Goal: Task Accomplishment & Management: Complete application form

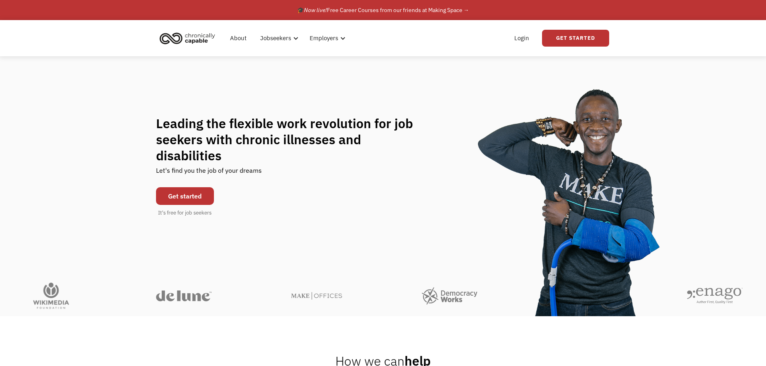
click at [180, 191] on link "Get started" at bounding box center [185, 196] width 58 height 18
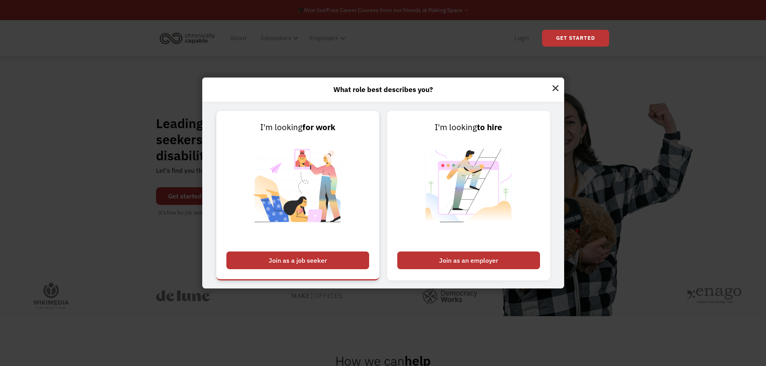
click at [274, 261] on div "Join as a job seeker" at bounding box center [297, 261] width 143 height 18
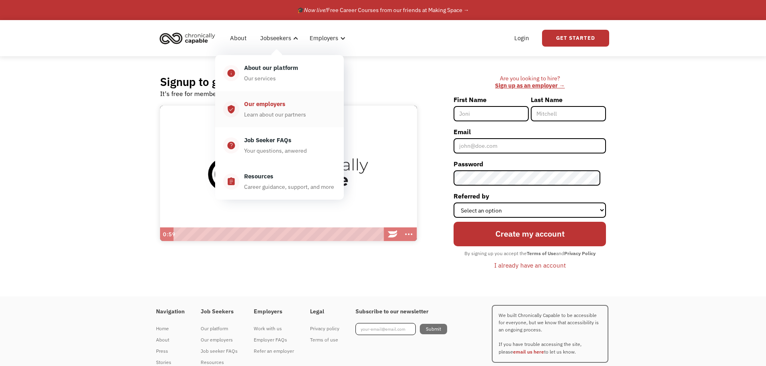
click at [271, 107] on div "Our employers" at bounding box center [264, 104] width 41 height 10
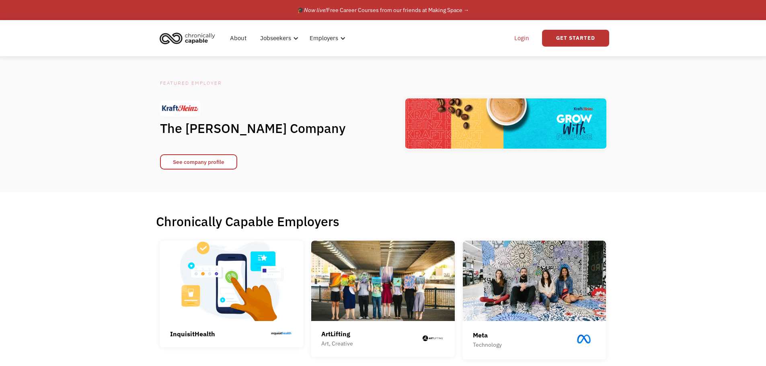
click at [524, 38] on link "Login" at bounding box center [521, 38] width 25 height 26
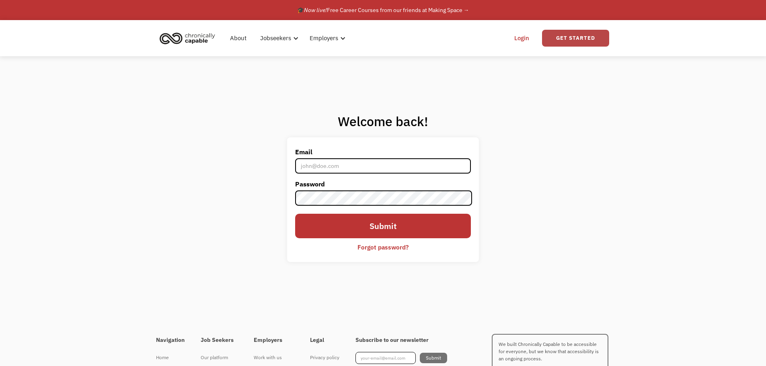
click at [578, 34] on link "Get Started" at bounding box center [575, 38] width 67 height 17
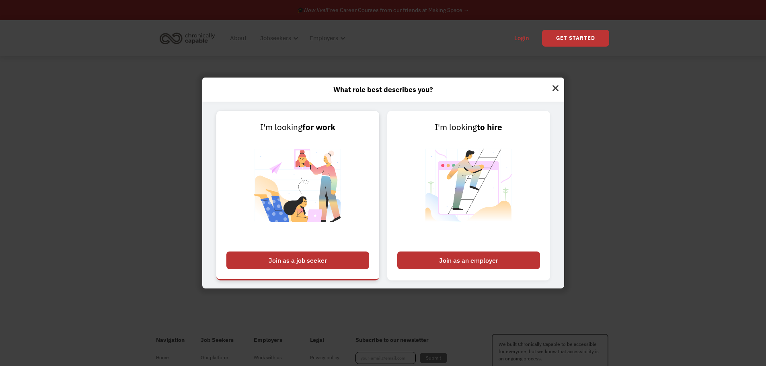
click at [274, 268] on div "Join as a job seeker" at bounding box center [297, 261] width 143 height 18
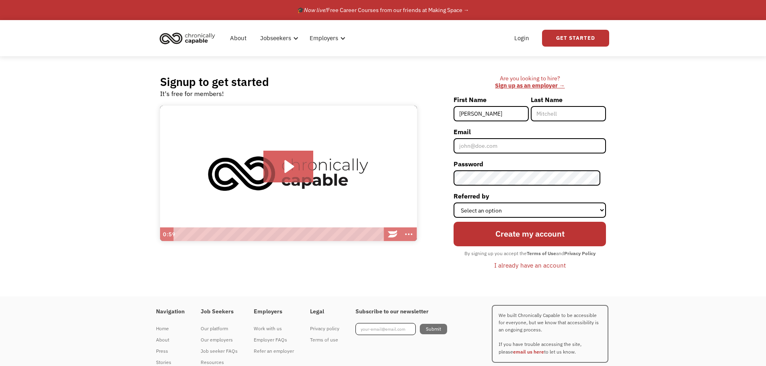
type input "Rebecca"
type input "Facada"
type input "rnfacada@gmail.com"
click at [503, 213] on select "Select an option Instagram Facebook Twitter Search Engine News Article Word of …" at bounding box center [529, 210] width 152 height 15
select select "Search Engine"
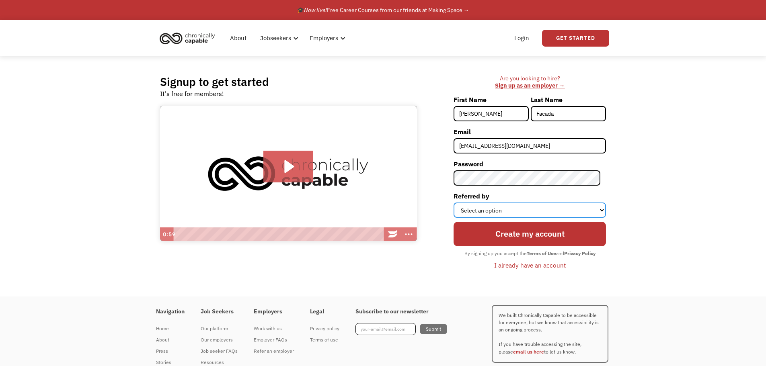
click at [459, 203] on select "Select an option Instagram Facebook Twitter Search Engine News Article Word of …" at bounding box center [529, 210] width 152 height 15
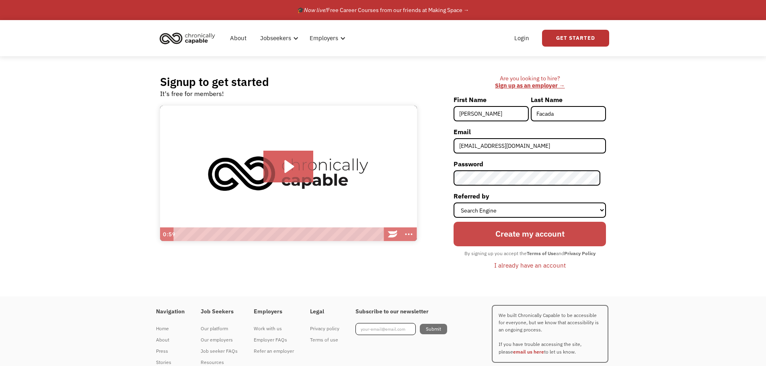
click at [492, 238] on input "Create my account" at bounding box center [529, 234] width 152 height 24
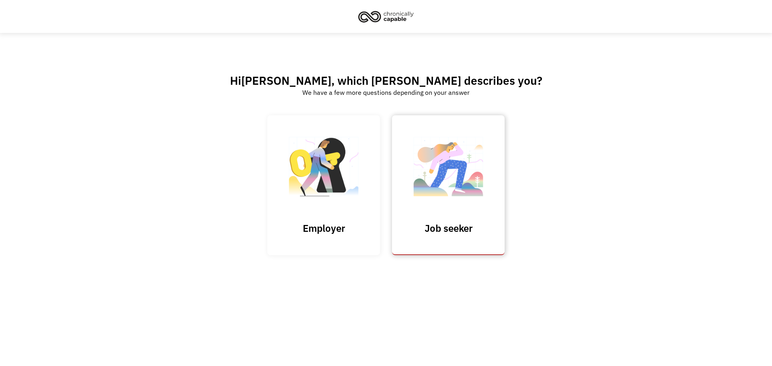
click at [484, 221] on link "Job seeker" at bounding box center [448, 184] width 113 height 139
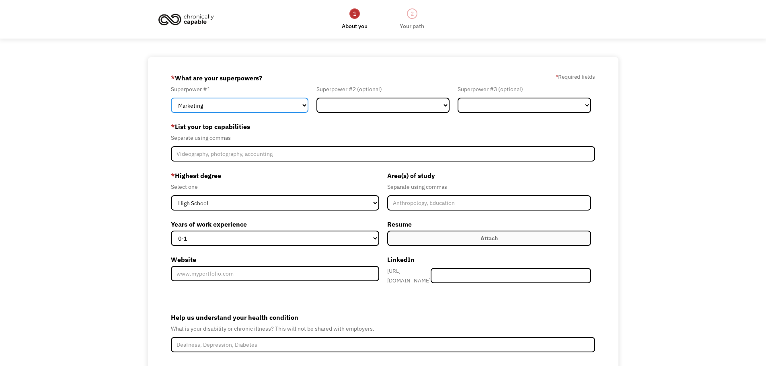
click at [272, 109] on select "Marketing Human Resources Finance Technology Operations Sales Industrial & Manu…" at bounding box center [239, 105] width 137 height 15
select select "Administration"
click at [171, 98] on select "Marketing Human Resources Finance Technology Operations Sales Industrial & Manu…" at bounding box center [239, 105] width 137 height 15
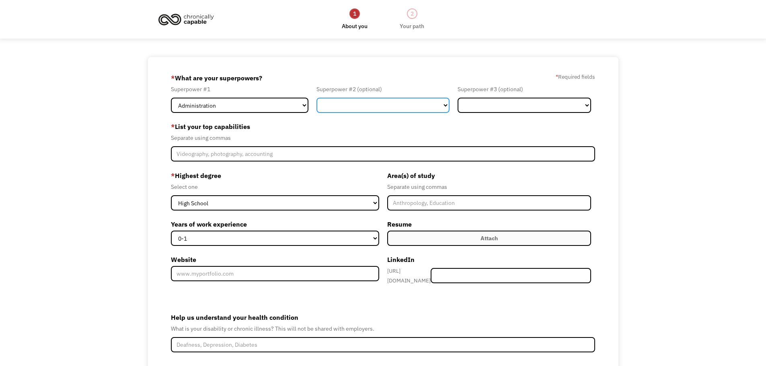
click at [377, 109] on select "Marketing Human Resources Finance Technology Operations Sales Industrial & Manu…" at bounding box center [382, 105] width 133 height 15
click at [91, 186] on div "68c87980877a0281c9f0caad rnfacada@gmail.com Rebecca Facada Search Engine * What…" at bounding box center [383, 243] width 766 height 373
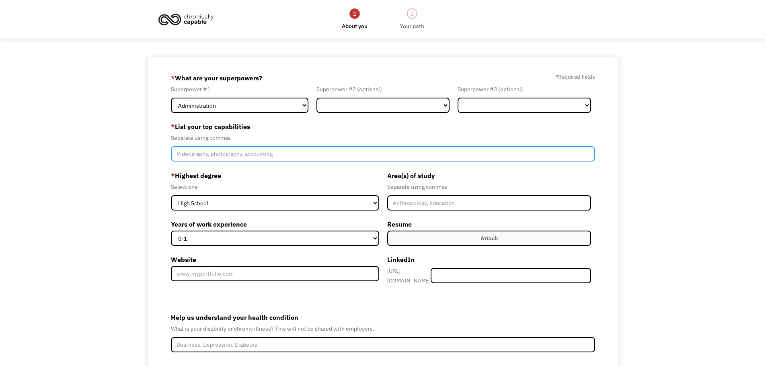
click at [274, 149] on input "Member-Create-Step1" at bounding box center [383, 153] width 425 height 15
type input "Microsoft Office, Customer Service, Data Analyzing"
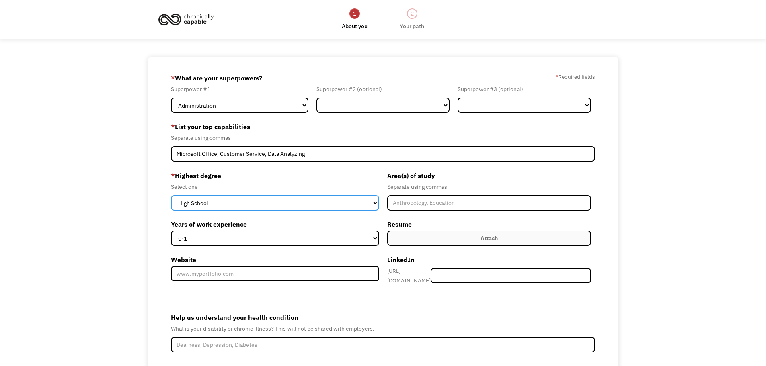
click at [237, 201] on select "High School Associates Bachelors Master's PhD" at bounding box center [275, 202] width 208 height 15
select select "associates"
click at [171, 195] on select "High School Associates Bachelors Master's PhD" at bounding box center [275, 202] width 208 height 15
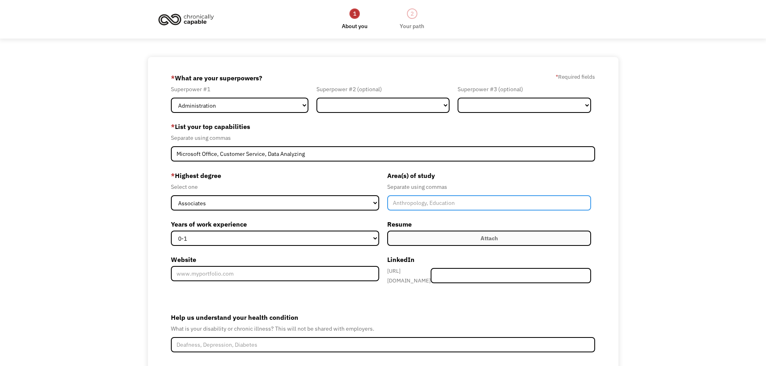
click at [431, 208] on input "Member-Create-Step1" at bounding box center [489, 202] width 204 height 15
type input "Business Administration"
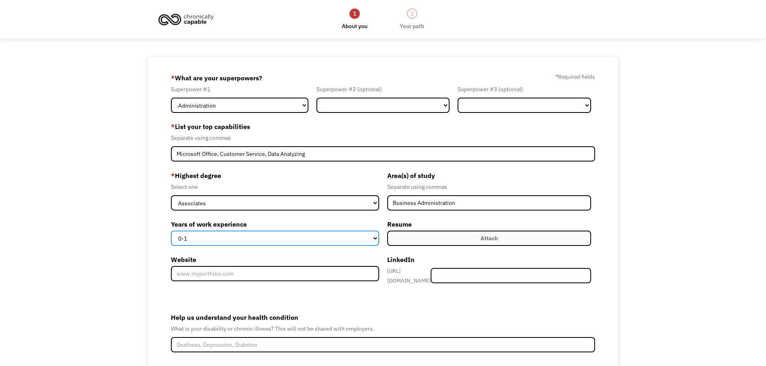
click at [322, 245] on select "0-1 2-4 5-10 11-15 15+" at bounding box center [275, 238] width 208 height 15
select select "5-10"
click at [171, 231] on select "0-1 2-4 5-10 11-15 15+" at bounding box center [275, 238] width 208 height 15
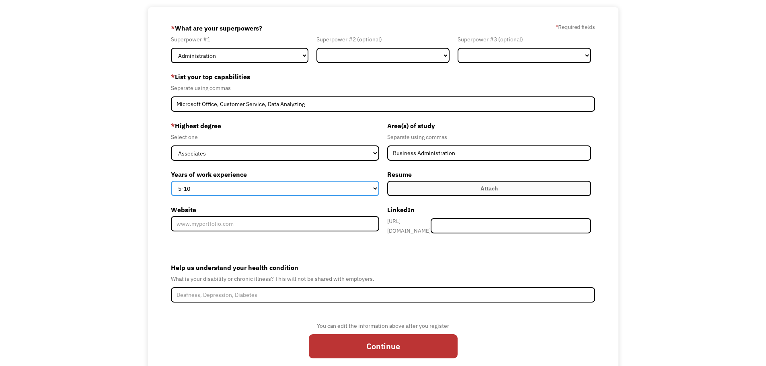
scroll to position [78, 0]
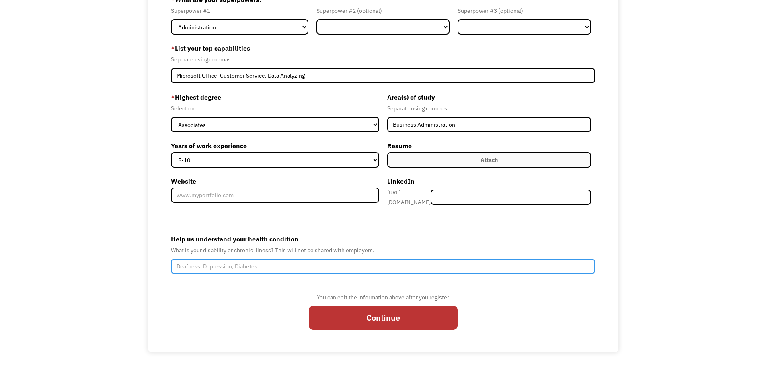
click at [277, 260] on input "Help us understand your health condition" at bounding box center [383, 266] width 425 height 15
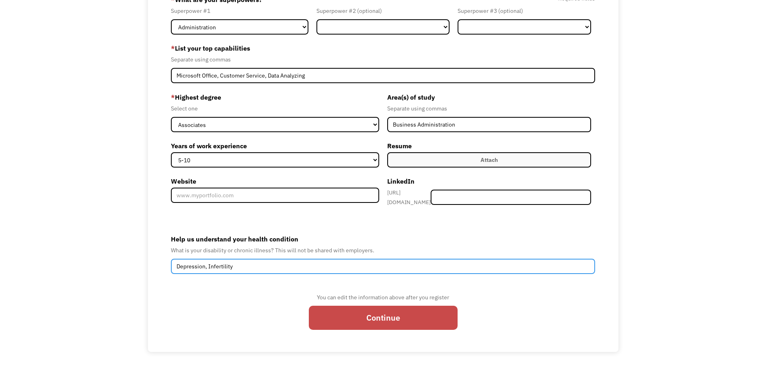
type input "Depression, Infertility"
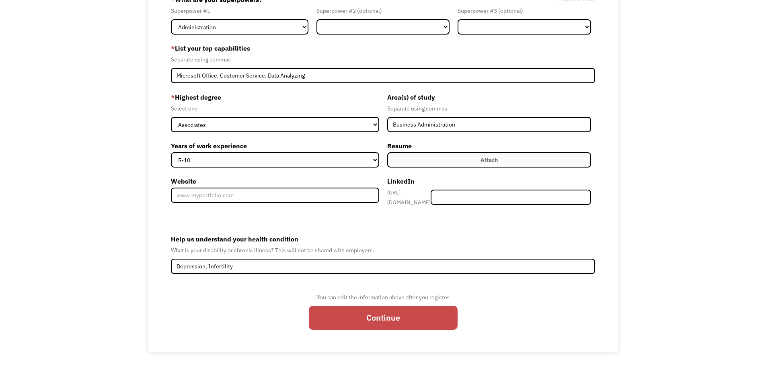
click at [401, 321] on input "Continue" at bounding box center [383, 318] width 149 height 24
type input "Please wait..."
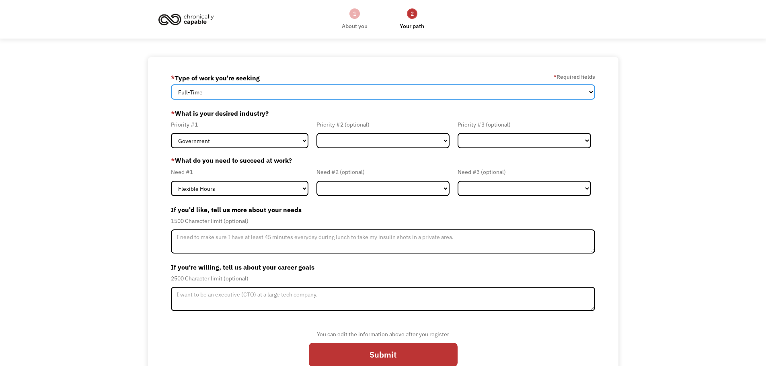
click at [222, 91] on select "Full-Time Part-Time Both Full-Time and Part-Time" at bounding box center [383, 91] width 425 height 15
select select "Both Full-Time and Part-Time"
click at [171, 84] on select "Full-Time Part-Time Both Full-Time and Part-Time" at bounding box center [383, 91] width 425 height 15
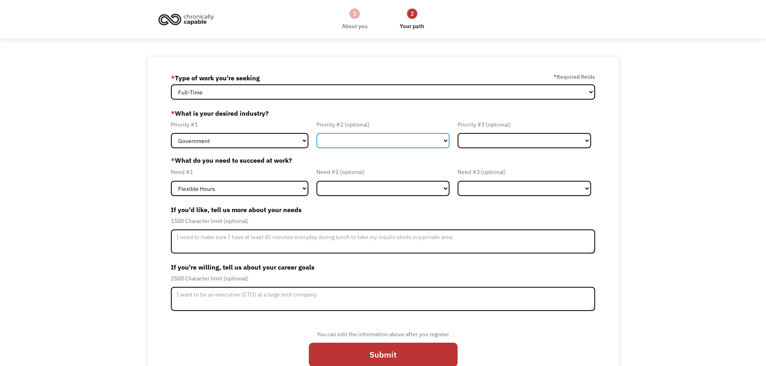
click at [385, 145] on select "Government Finance & Insurance Health & Social Care Tech & Engineering Creative…" at bounding box center [382, 140] width 133 height 15
select select "Administrative"
click at [316, 133] on select "Government Finance & Insurance Health & Social Care Tech & Engineering Creative…" at bounding box center [382, 140] width 133 height 15
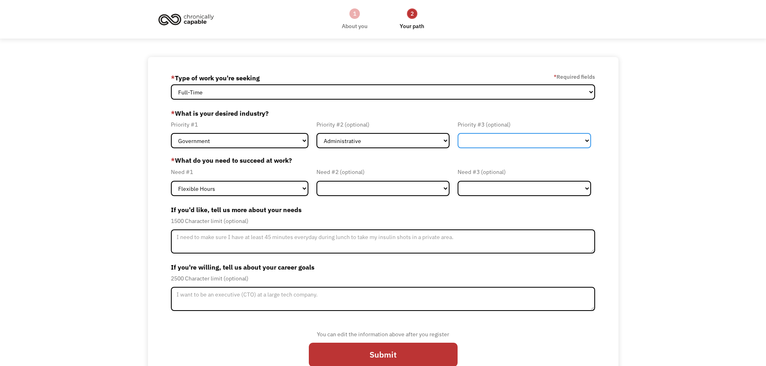
click at [464, 142] on select "Government Finance & Insurance Health & Social Care Tech & Engineering Creative…" at bounding box center [523, 140] width 133 height 15
select select "Finance & Insurance"
click at [457, 133] on select "Government Finance & Insurance Health & Social Care Tech & Engineering Creative…" at bounding box center [523, 140] width 133 height 15
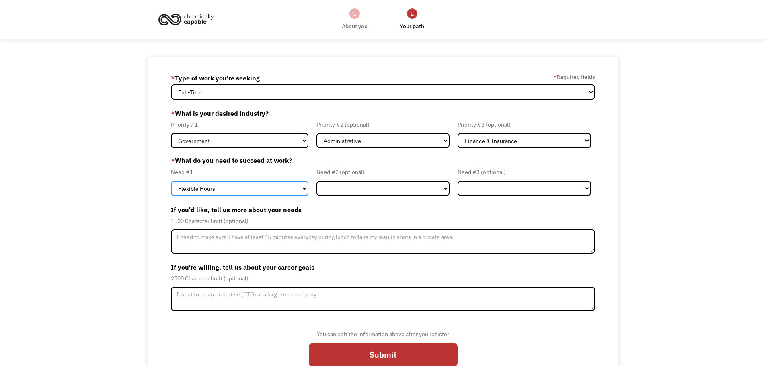
click at [236, 193] on select "Flexible Hours Remote Work Service Animal On-site Accommodations Visual Support…" at bounding box center [239, 188] width 137 height 15
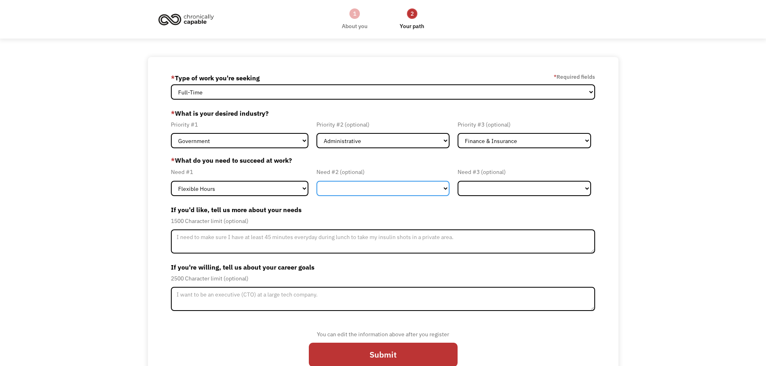
click at [360, 183] on select "Flexible Hours Remote Work Service Animal On-site Accommodations Visual Support…" at bounding box center [382, 188] width 133 height 15
select select "Remote Work"
click at [316, 181] on select "Flexible Hours Remote Work Service Animal On-site Accommodations Visual Support…" at bounding box center [382, 188] width 133 height 15
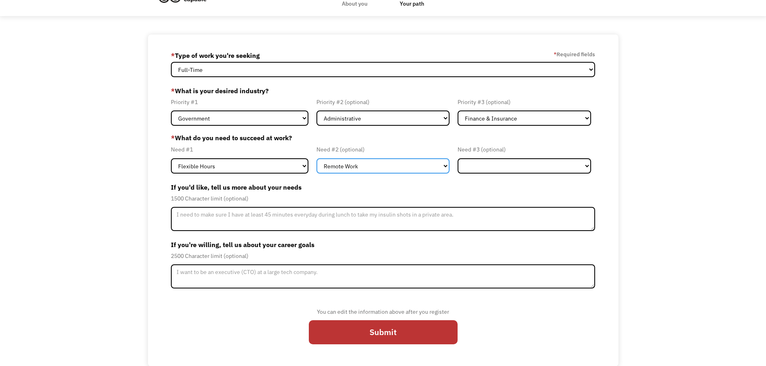
scroll to position [23, 0]
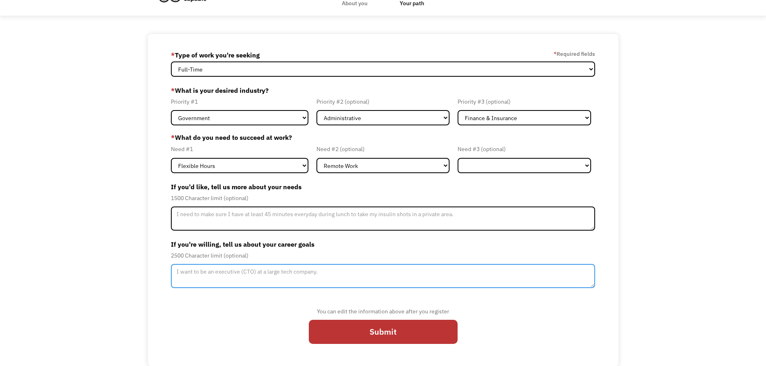
click at [317, 271] on textarea "Member-Update-Form-Step2" at bounding box center [383, 276] width 425 height 24
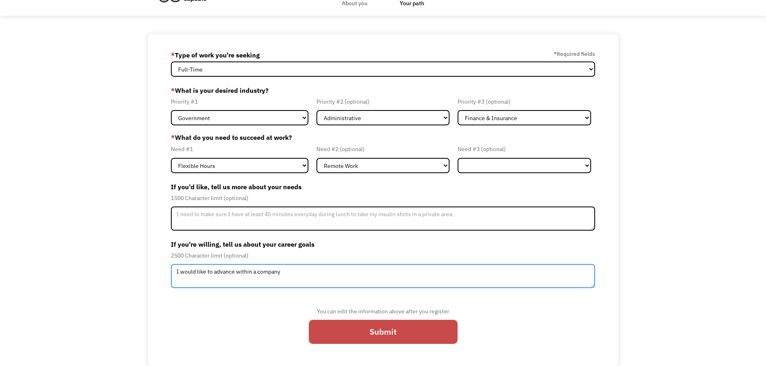
type textarea "I would like to advance within a company"
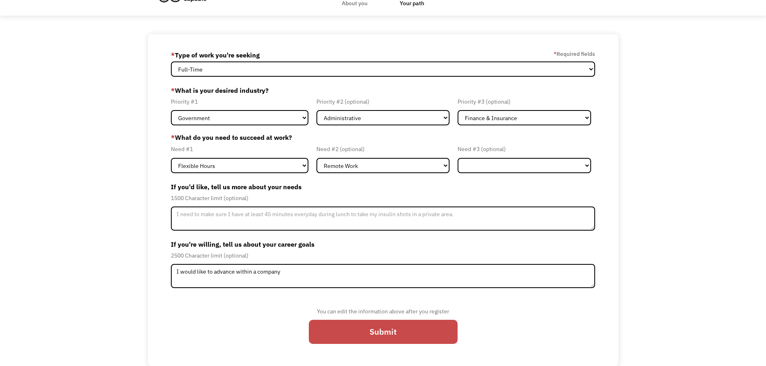
click at [356, 340] on input "Submit" at bounding box center [383, 332] width 149 height 24
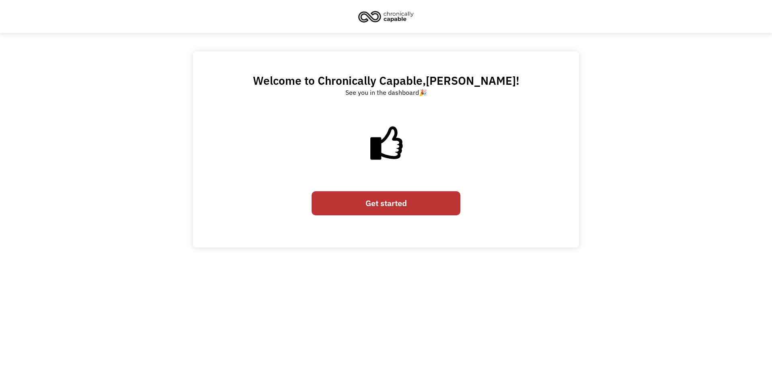
click at [355, 202] on link "Get started" at bounding box center [386, 203] width 149 height 24
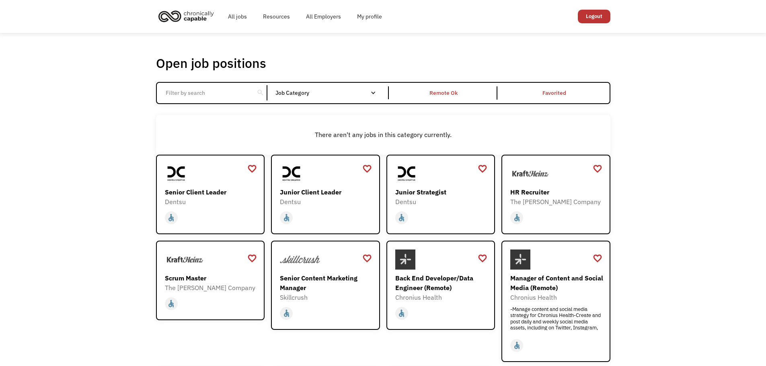
click at [192, 96] on input "Email Form" at bounding box center [206, 92] width 90 height 15
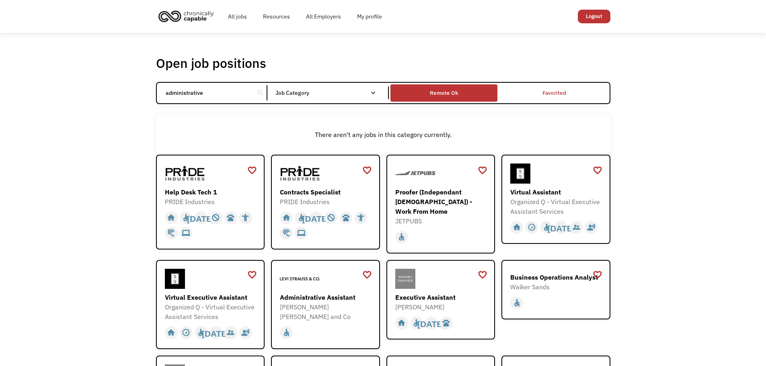
type input "administrative"
click at [451, 96] on div "Remote Ok" at bounding box center [444, 93] width 28 height 10
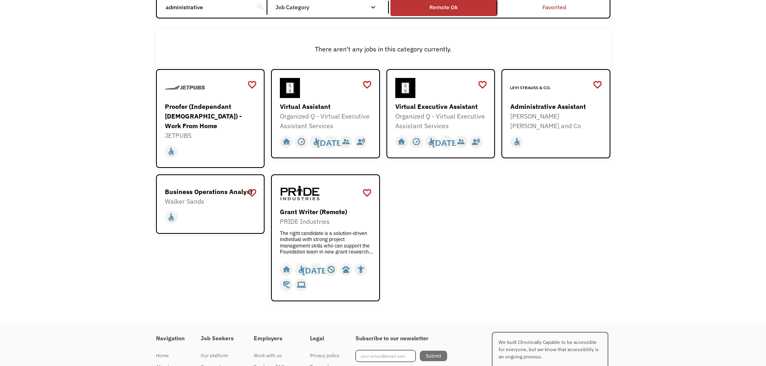
scroll to position [90, 0]
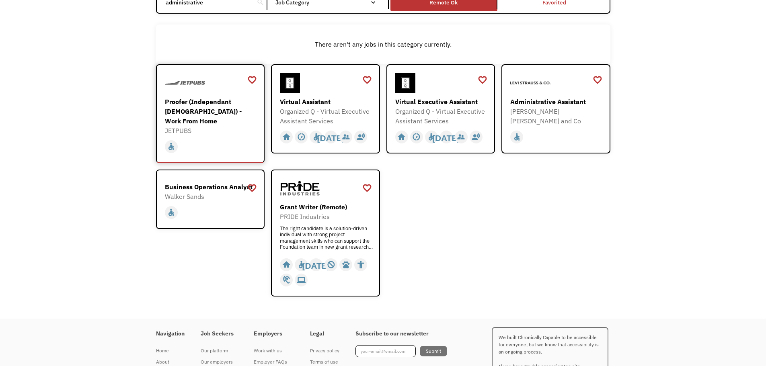
click at [199, 135] on div "home slow_motion_video accessible today not_interested supervisor_account recor…" at bounding box center [211, 144] width 93 height 19
click at [453, 99] on div "Virtual Executive Assistant" at bounding box center [441, 102] width 93 height 10
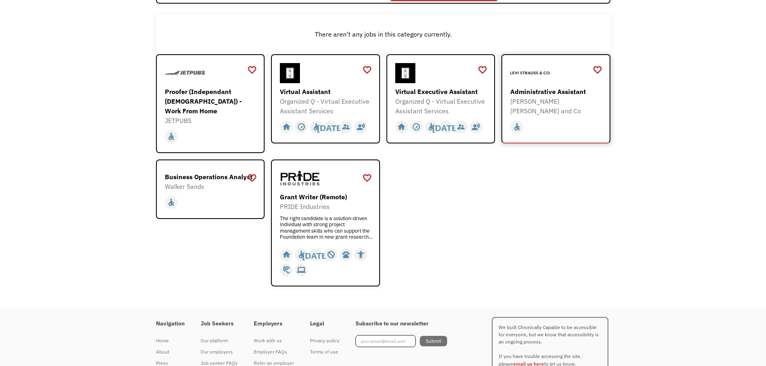
click at [564, 93] on div "Administrative Assistant" at bounding box center [556, 92] width 93 height 10
click at [198, 182] on div "Walker Sands" at bounding box center [211, 187] width 93 height 10
click at [321, 192] on div "Grant Writer (Remote)" at bounding box center [326, 197] width 93 height 10
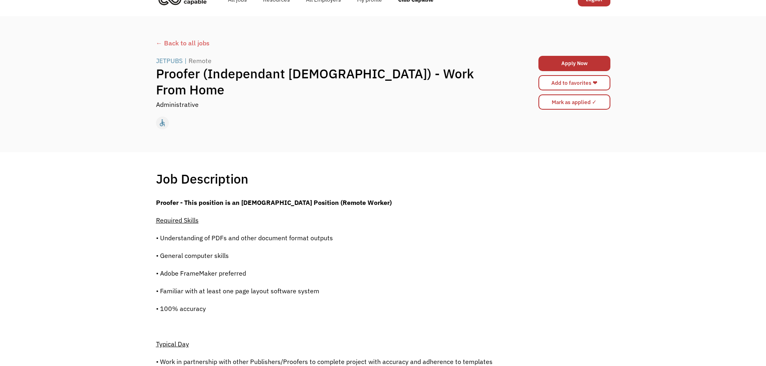
scroll to position [7, 0]
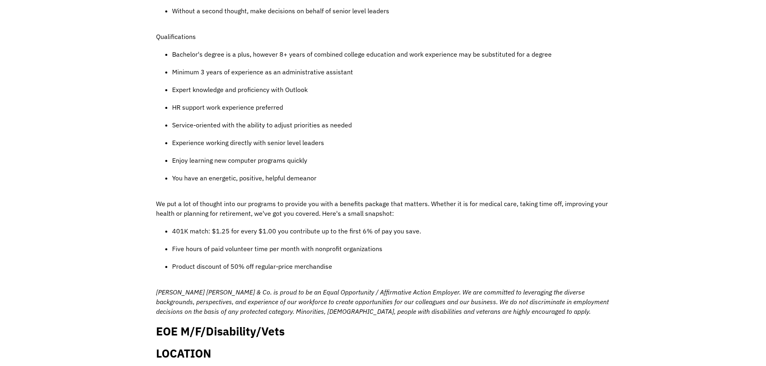
scroll to position [553, 0]
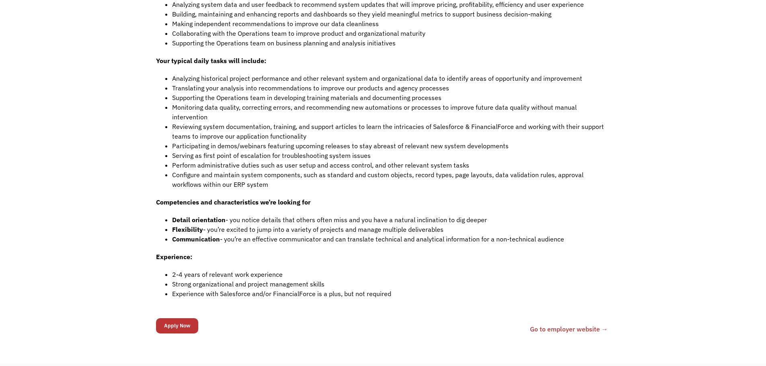
scroll to position [442, 0]
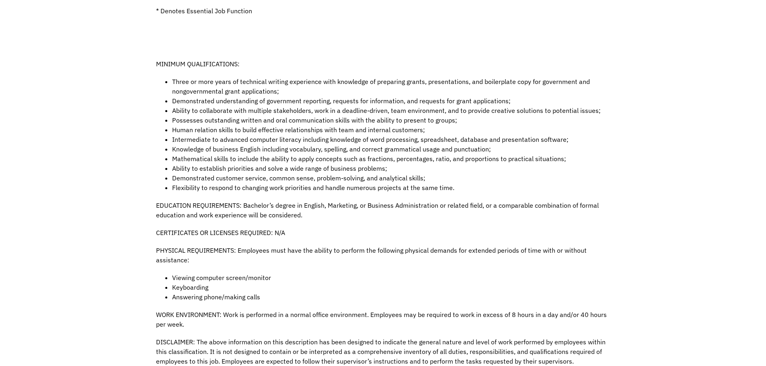
scroll to position [502, 0]
